Goal: Transaction & Acquisition: Purchase product/service

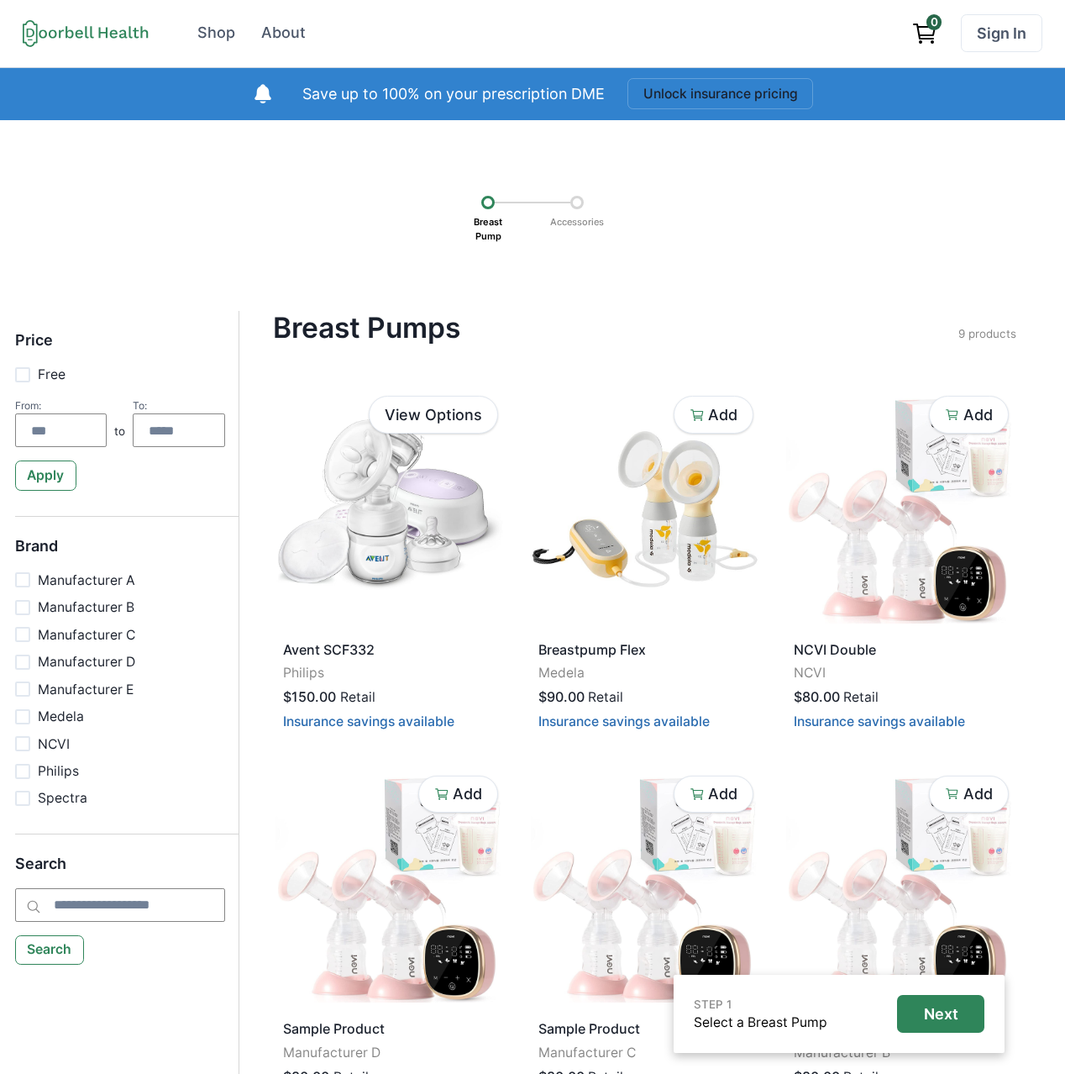
click at [935, 24] on span "0" at bounding box center [934, 21] width 15 height 15
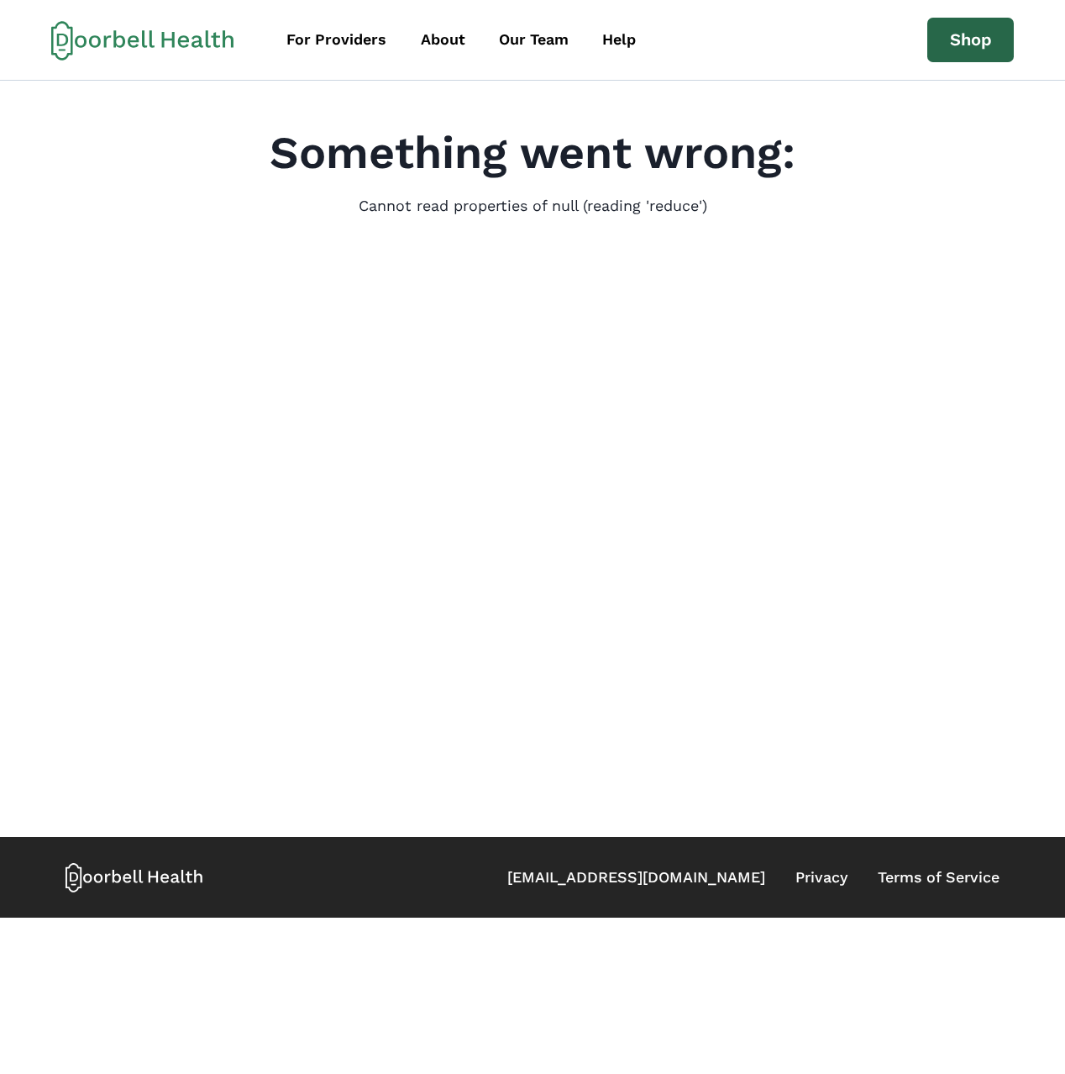
click at [981, 38] on link "Shop" at bounding box center [970, 40] width 87 height 45
click at [942, 45] on link "Shop" at bounding box center [970, 40] width 87 height 45
click at [700, 262] on main "Something went wrong: Cannot read properties of null (reading 'reduce')" at bounding box center [532, 459] width 1065 height 756
click at [334, 47] on div "For Providers" at bounding box center [336, 40] width 100 height 23
click at [484, 41] on link "Our Team" at bounding box center [534, 40] width 100 height 38
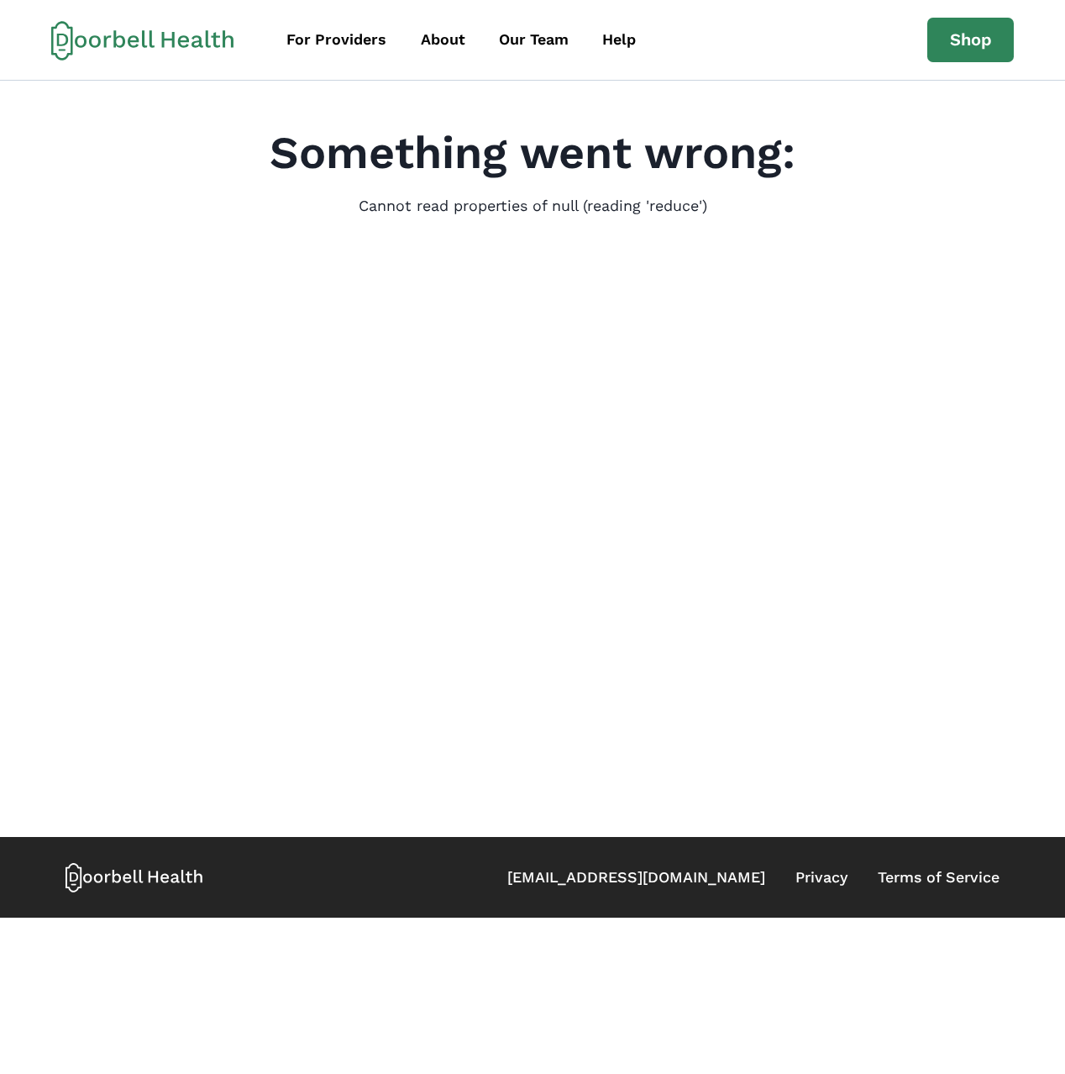
drag, startPoint x: 147, startPoint y: 29, endPoint x: 253, endPoint y: 40, distance: 106.4
click at [148, 29] on icon at bounding box center [142, 40] width 183 height 40
click at [998, 50] on link "Shop" at bounding box center [970, 40] width 87 height 45
